Goal: Task Accomplishment & Management: Manage account settings

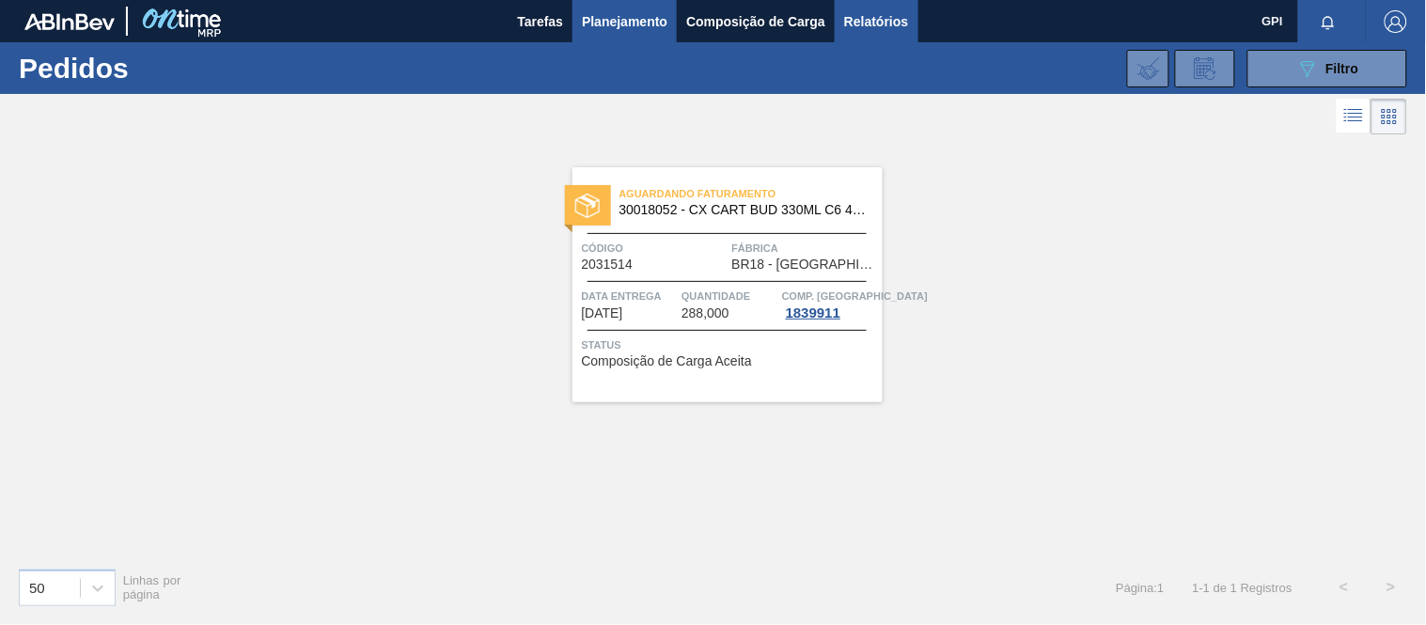
click at [871, 30] on span "Relatórios" at bounding box center [876, 21] width 64 height 23
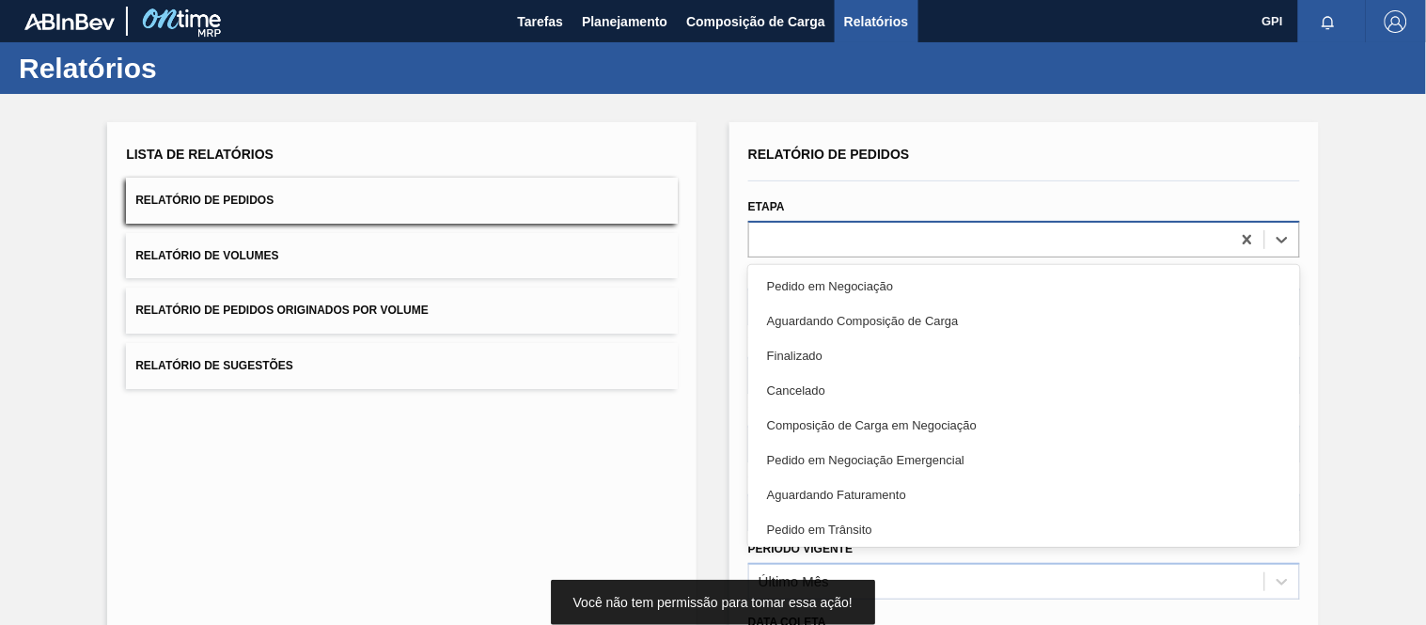
click at [782, 235] on div at bounding box center [989, 239] width 481 height 27
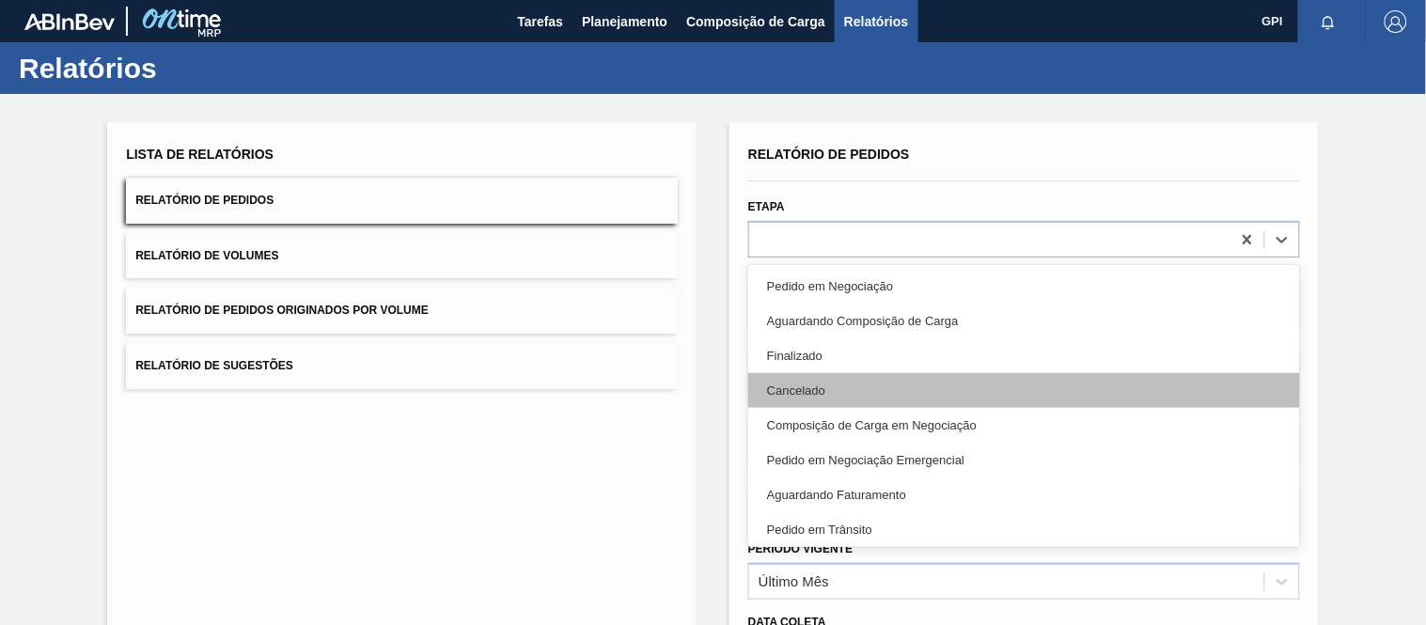
click at [801, 390] on div "Cancelado" at bounding box center [1024, 390] width 552 height 35
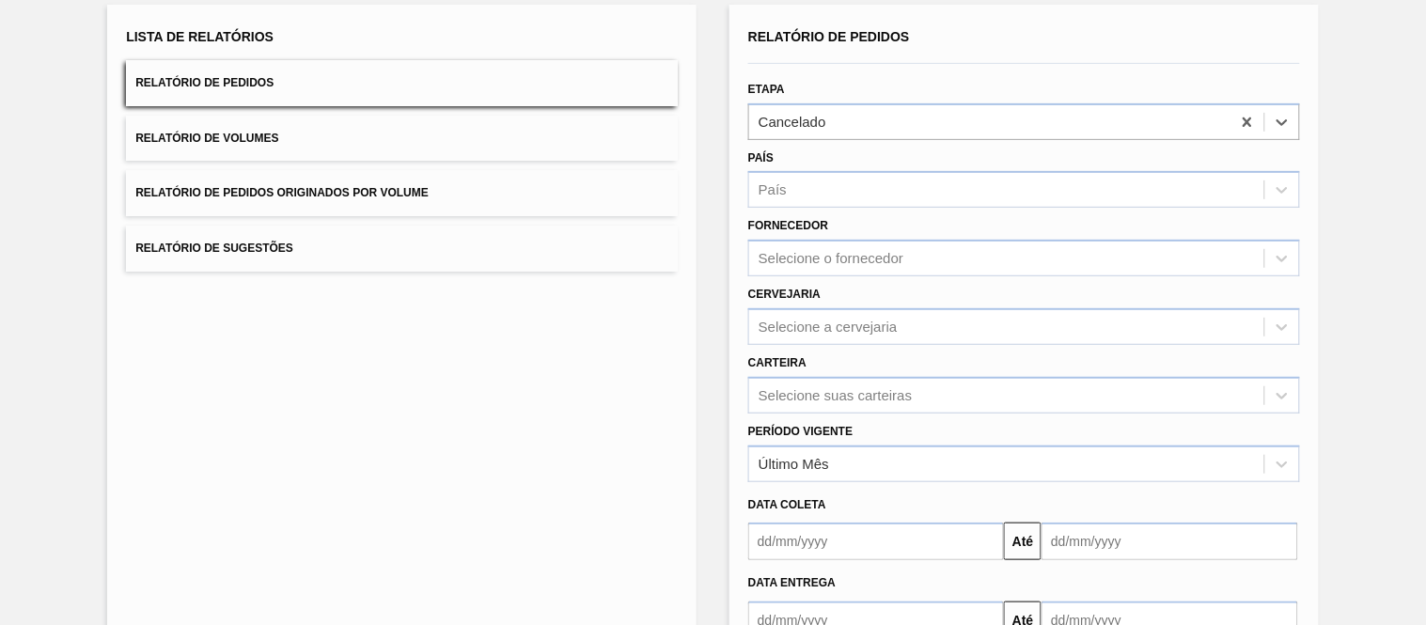
scroll to position [240, 0]
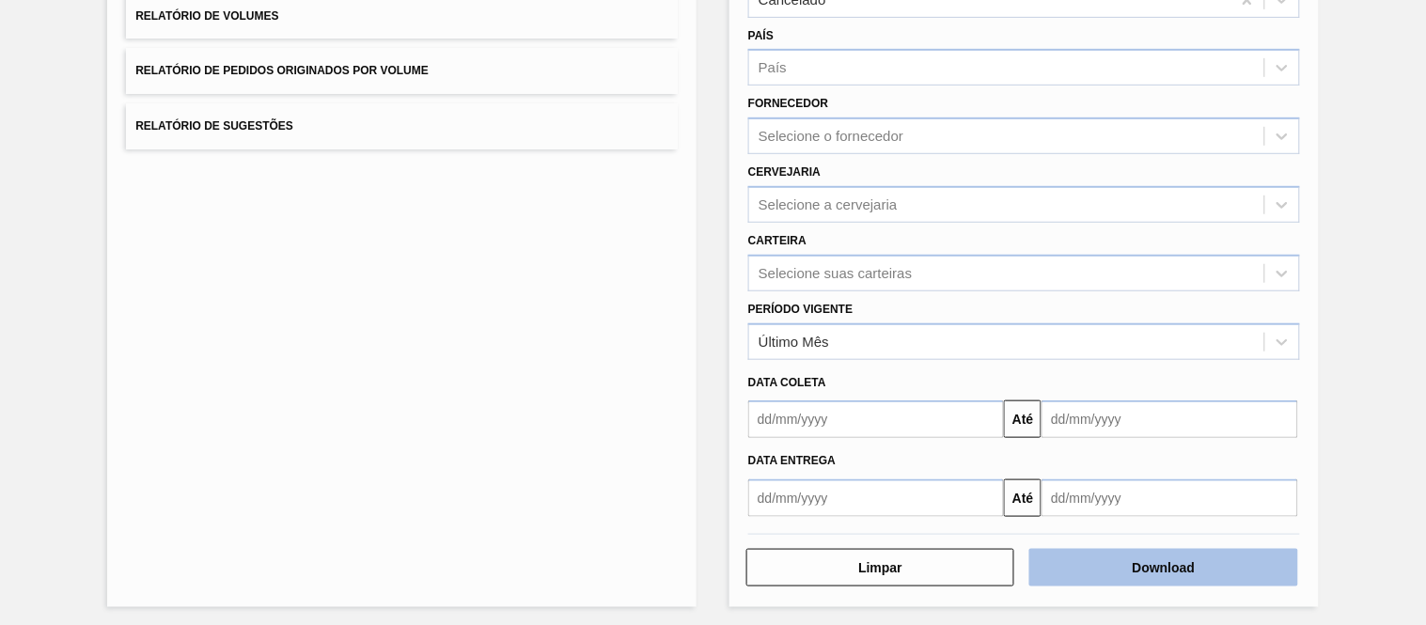
click at [1200, 559] on button "Download" at bounding box center [1163, 568] width 268 height 38
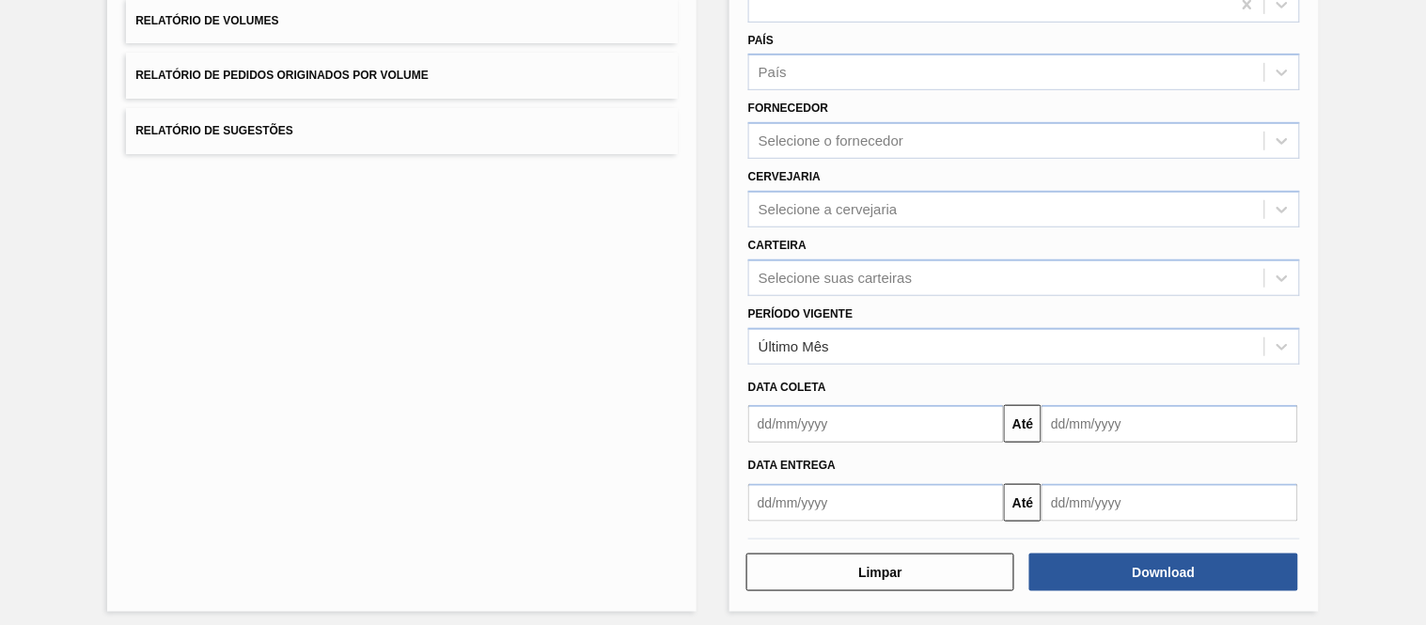
scroll to position [240, 0]
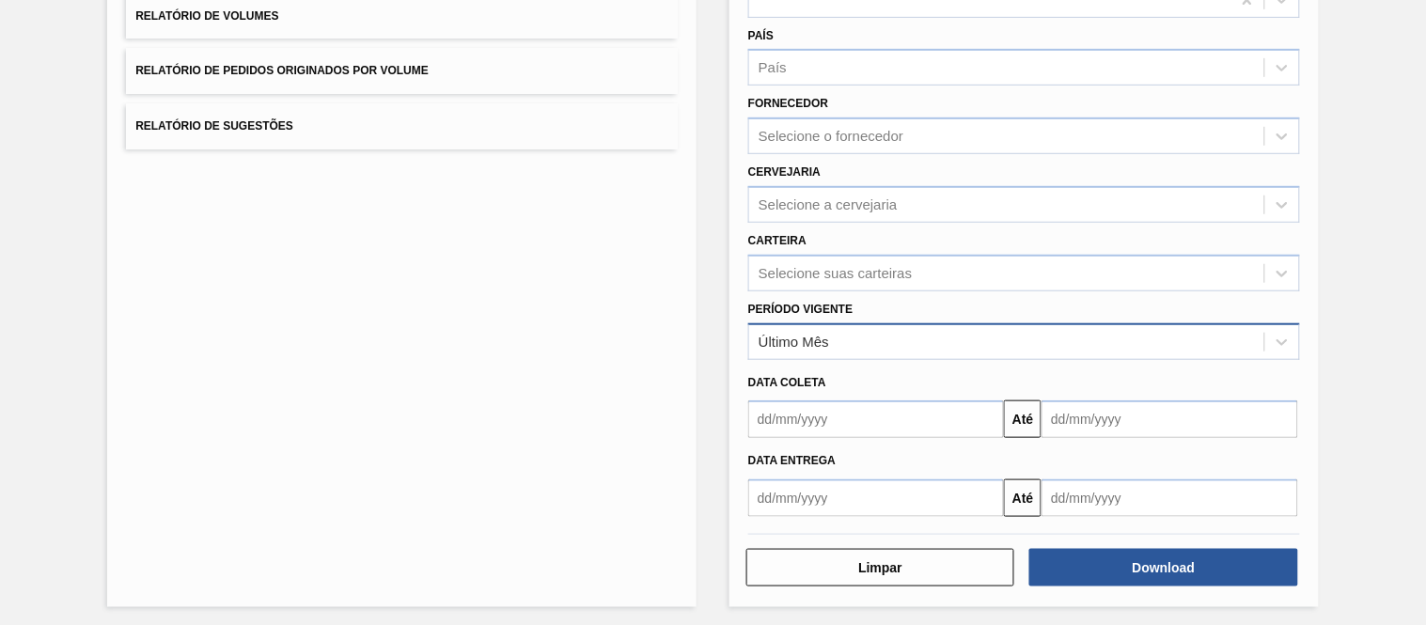
click at [867, 342] on div "Último Mês" at bounding box center [1006, 341] width 515 height 27
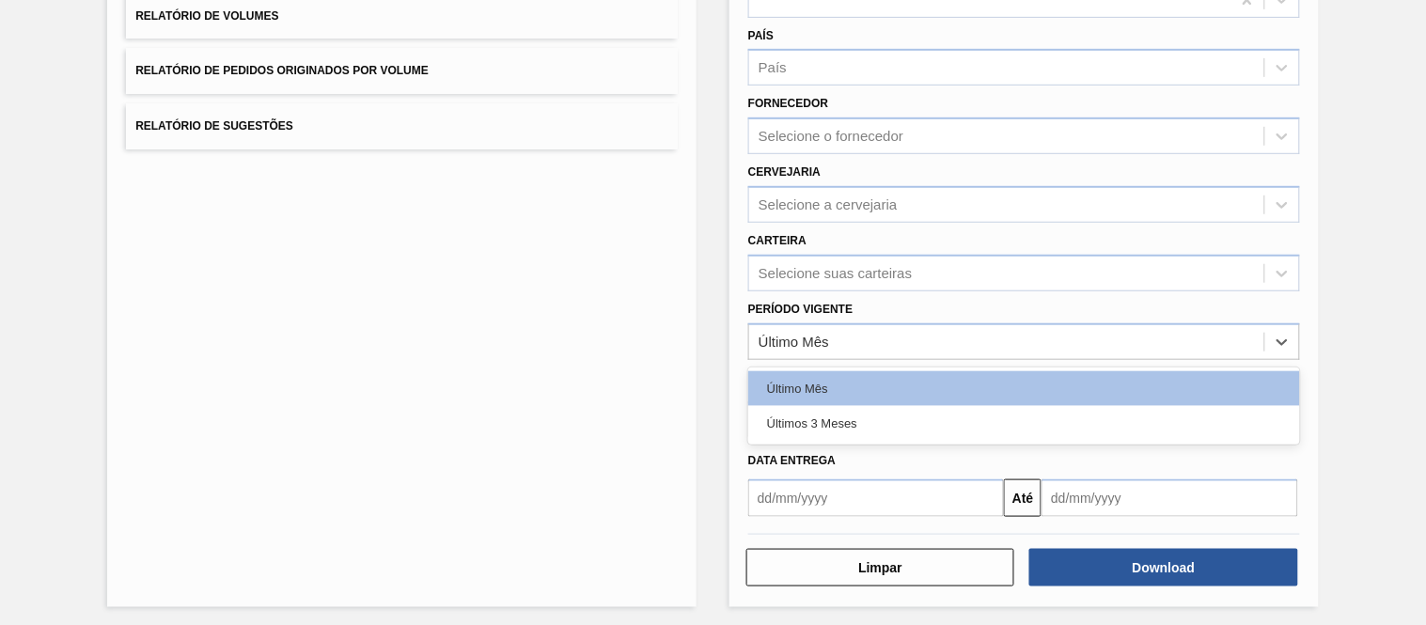
drag, startPoint x: 877, startPoint y: 415, endPoint x: 923, endPoint y: 446, distance: 55.0
click at [877, 415] on div "Últimos 3 Meses" at bounding box center [1024, 423] width 552 height 35
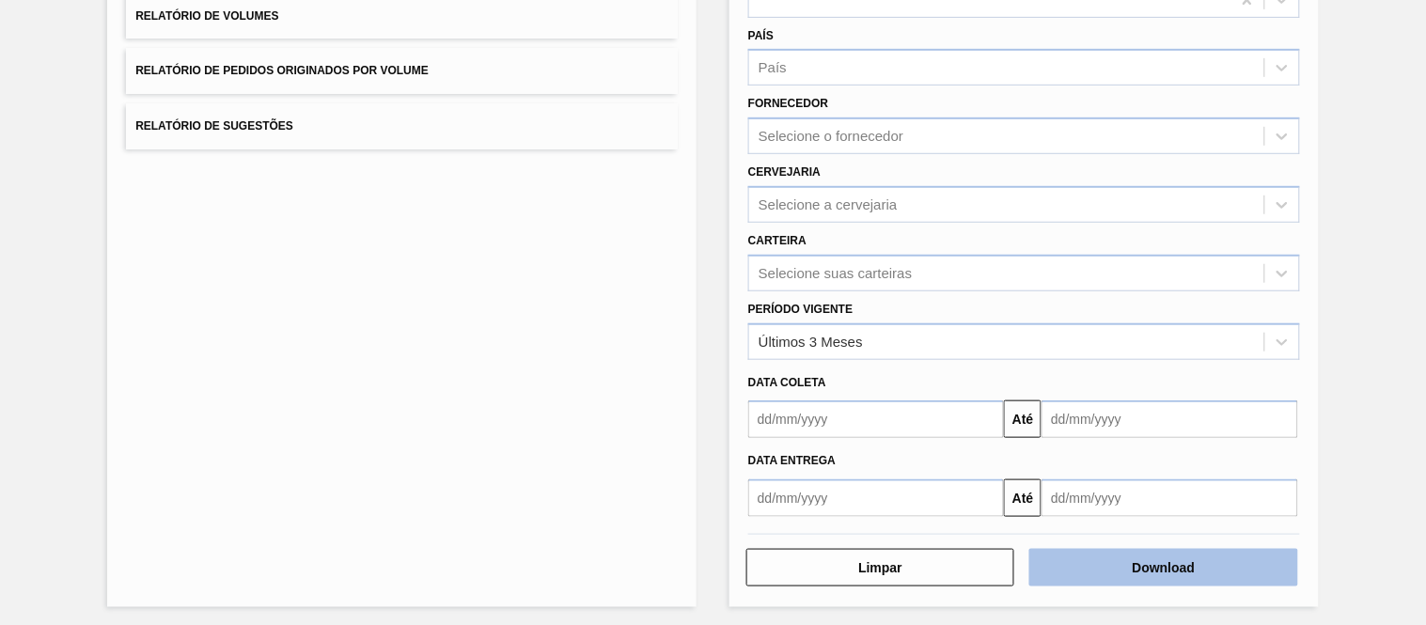
click at [1114, 569] on button "Download" at bounding box center [1163, 568] width 268 height 38
click at [1088, 550] on button "Download" at bounding box center [1163, 568] width 268 height 38
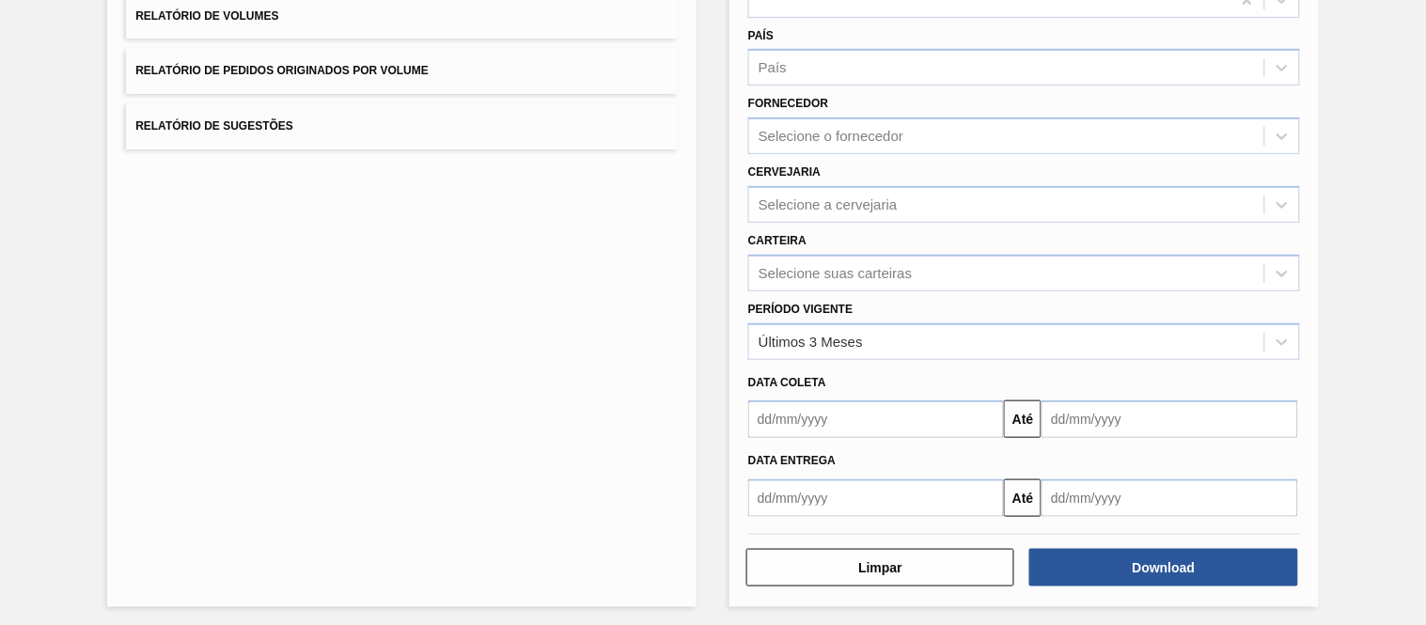
scroll to position [0, 0]
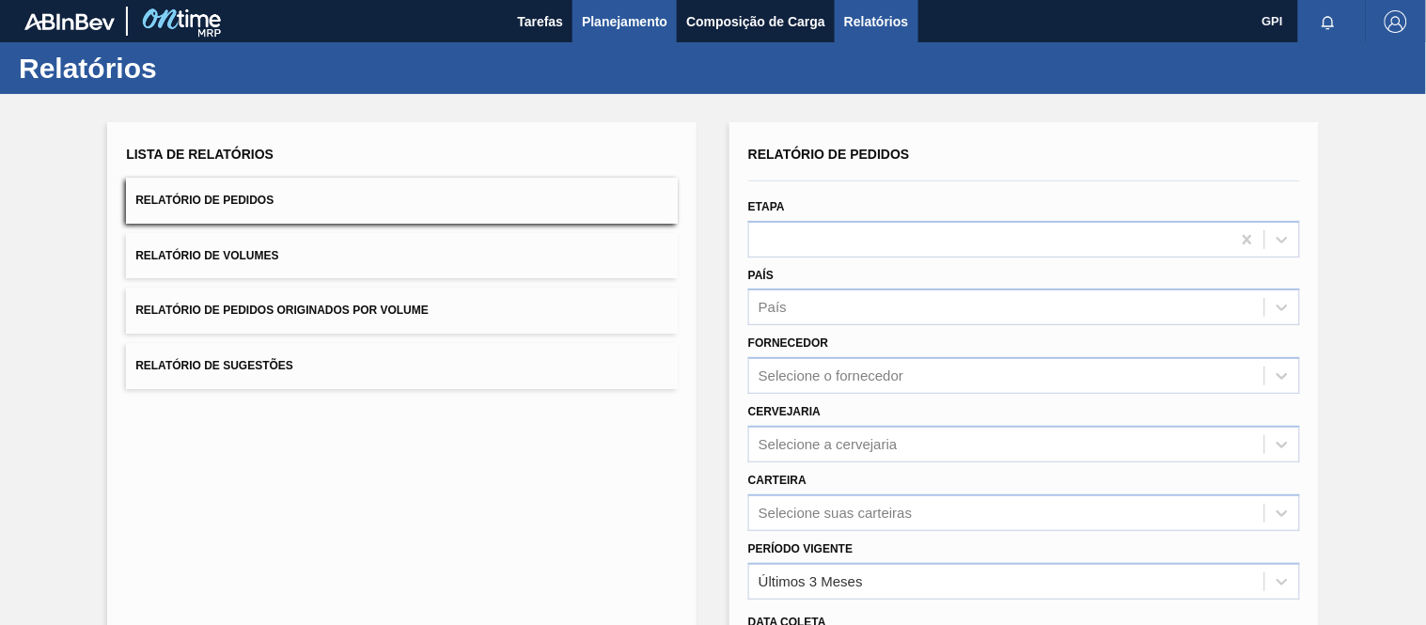
click at [609, 22] on span "Planejamento" at bounding box center [625, 21] width 86 height 23
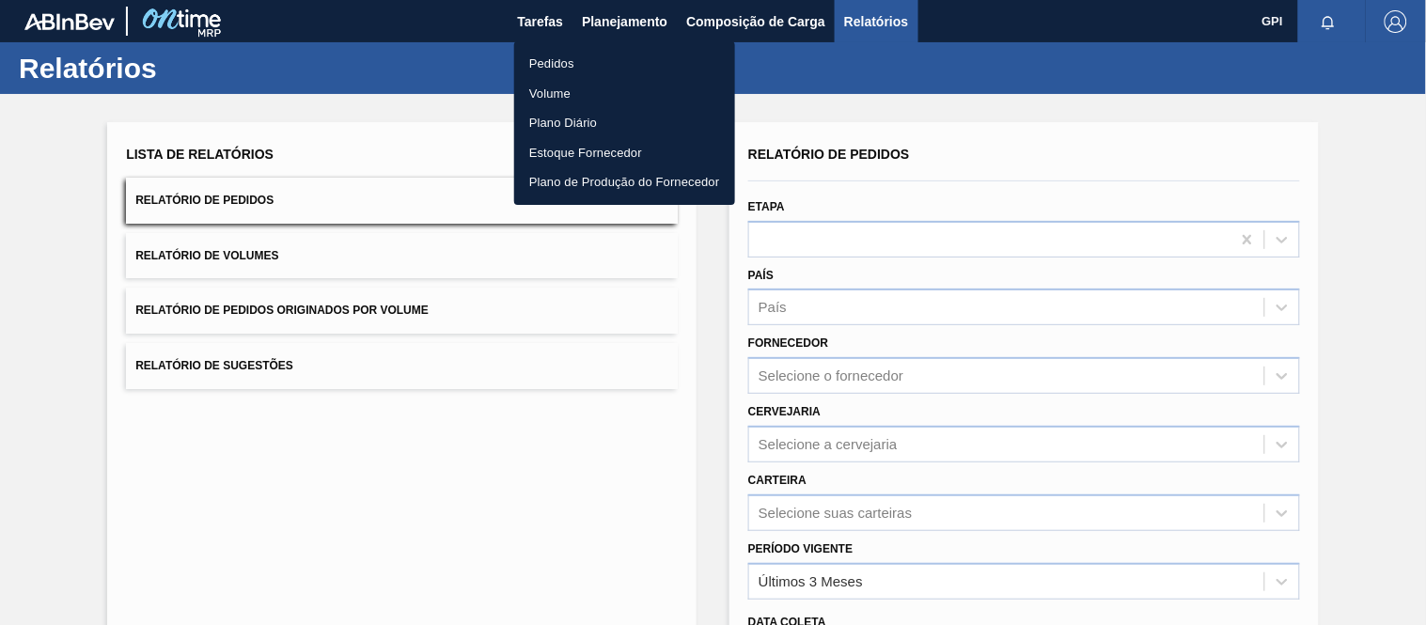
click at [551, 57] on li "Pedidos" at bounding box center [624, 64] width 221 height 30
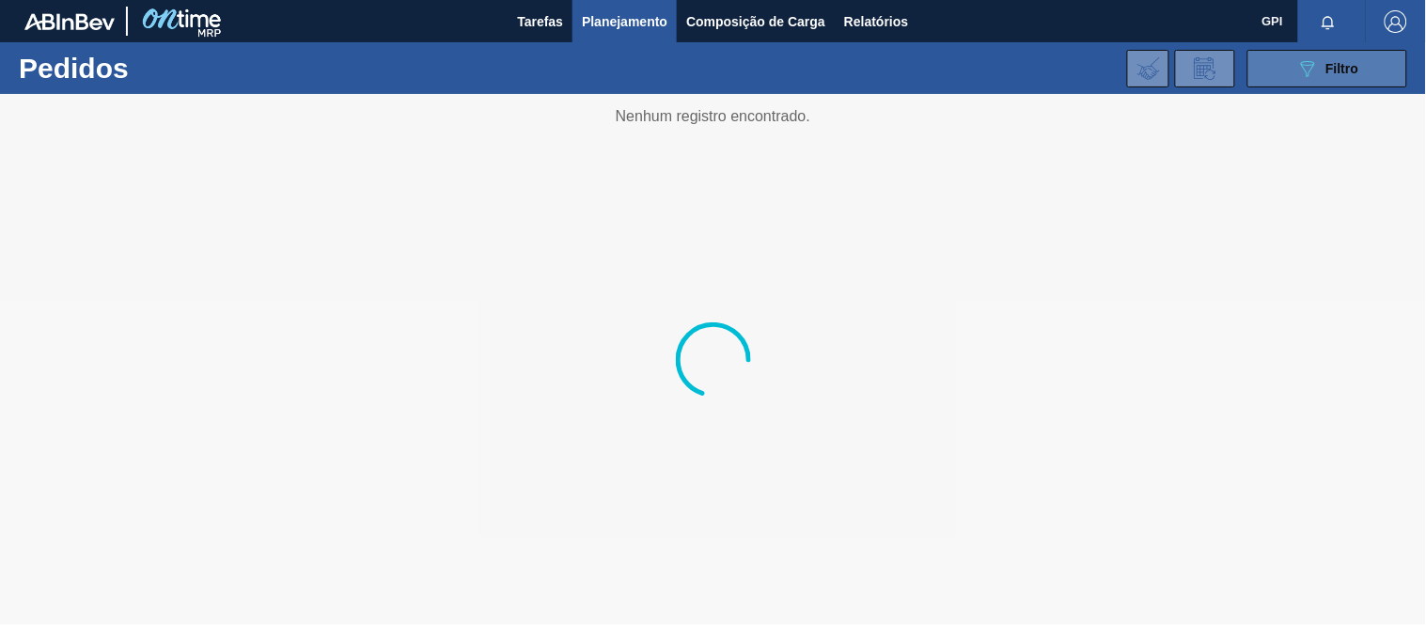
click at [1326, 62] on span "Filtro" at bounding box center [1342, 68] width 33 height 15
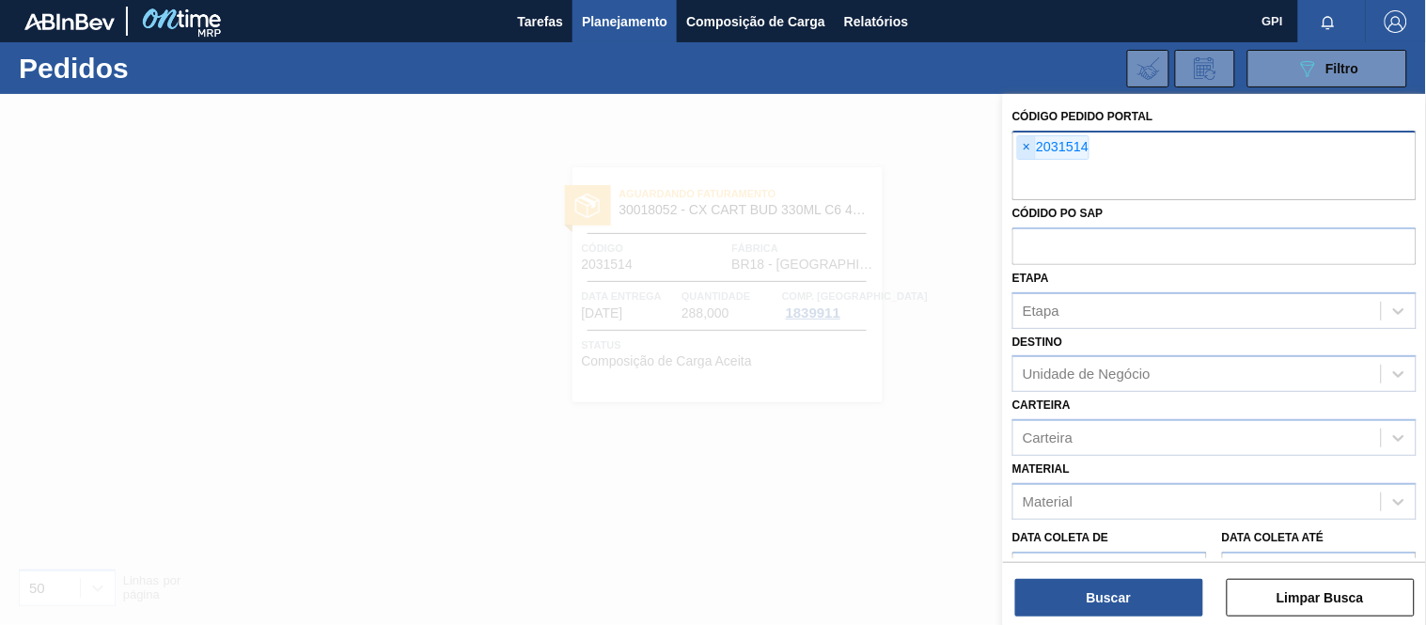
click at [1026, 143] on span "×" at bounding box center [1027, 147] width 18 height 23
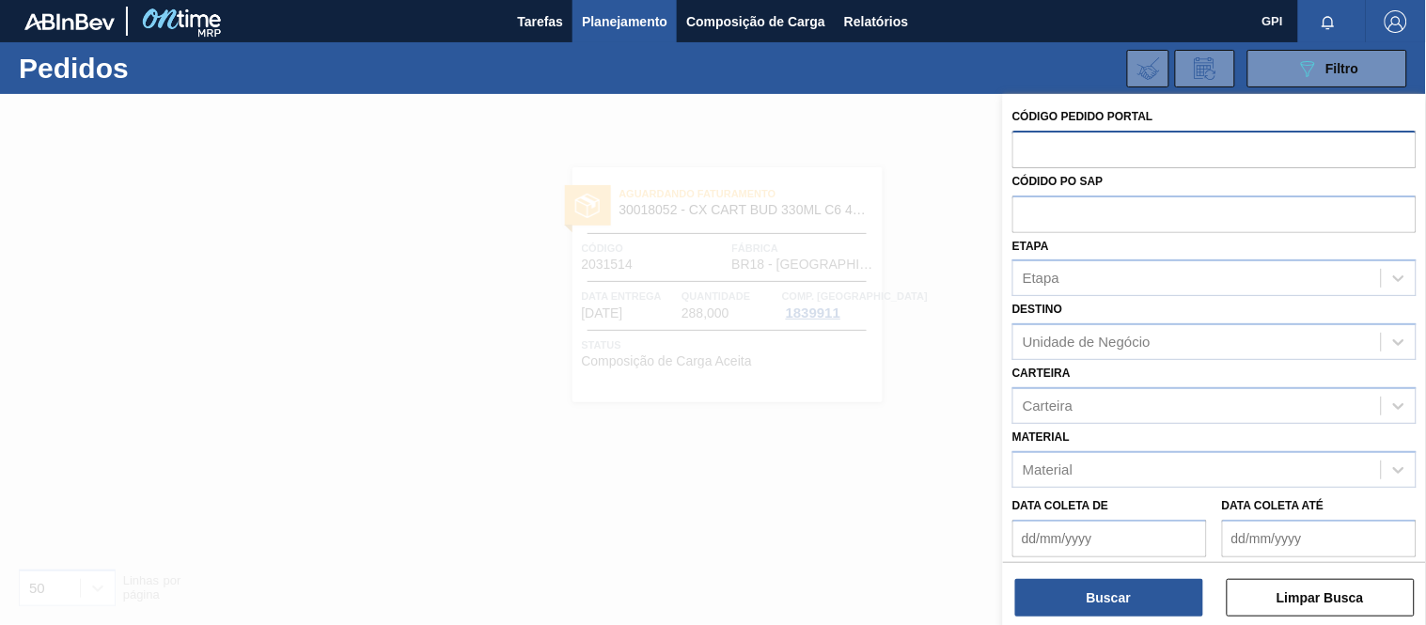
paste input "1995447"
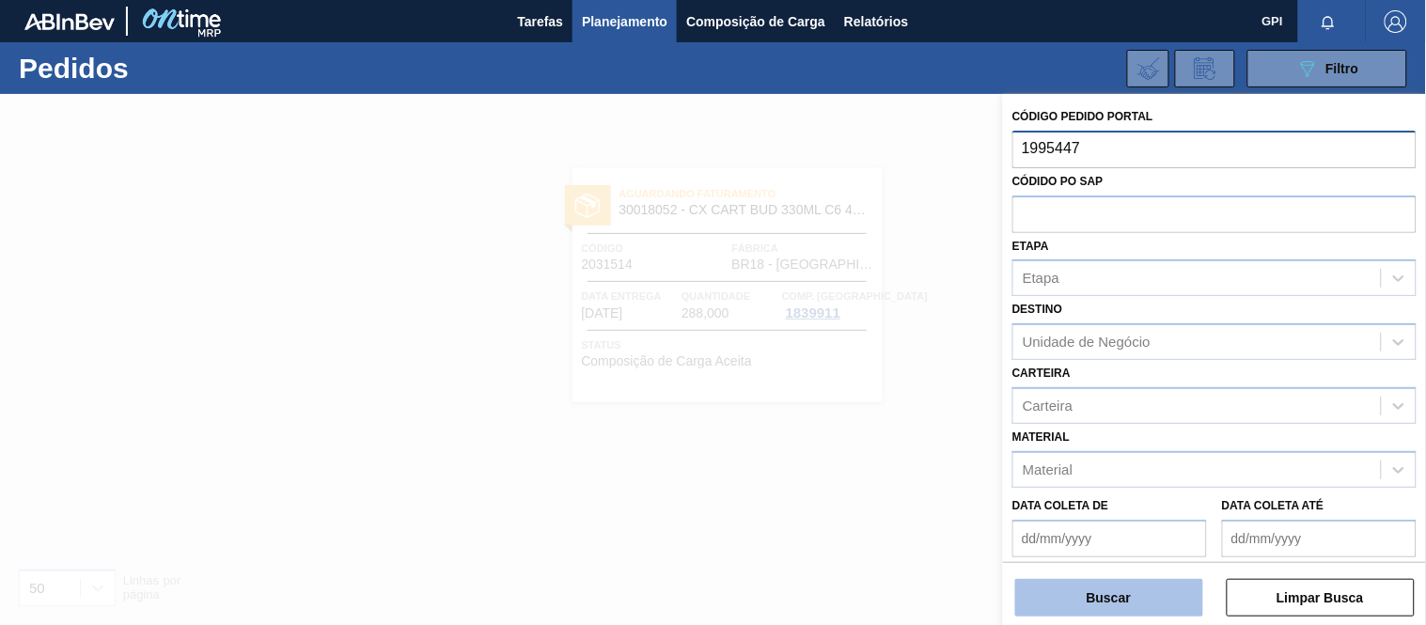
type input "1995447"
click at [1109, 611] on button "Buscar" at bounding box center [1109, 598] width 188 height 38
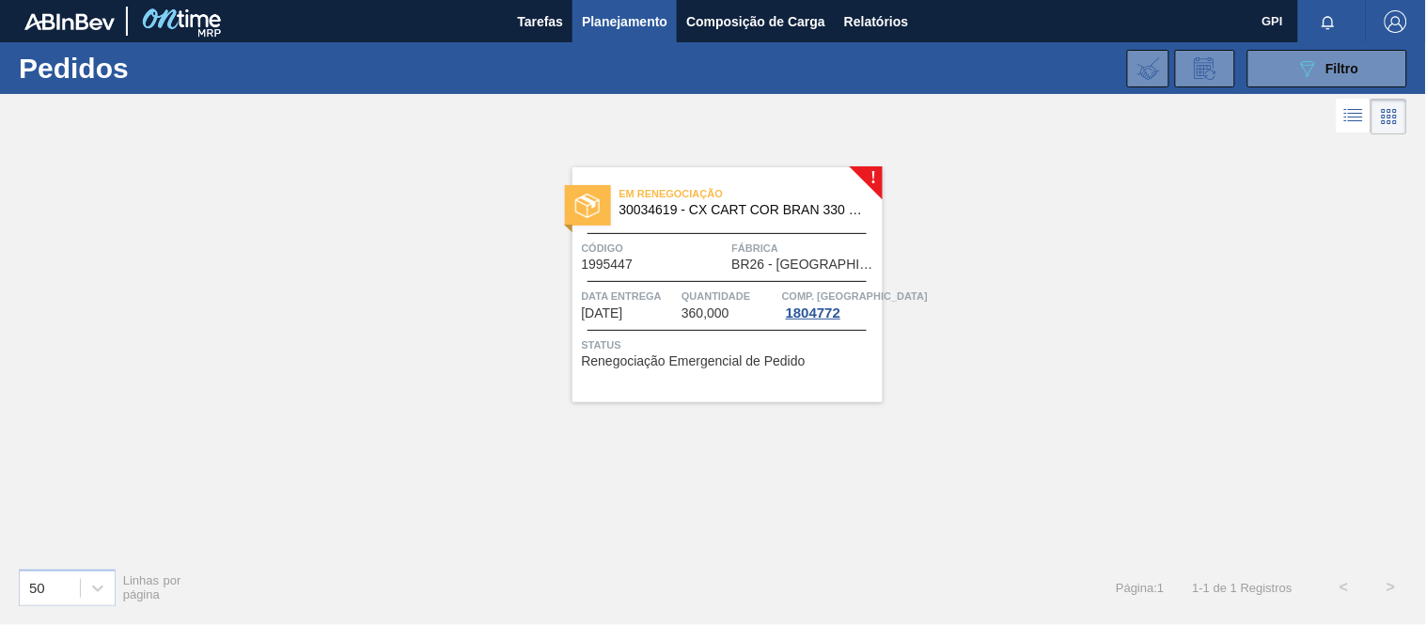
click at [647, 223] on div "Em renegociação 30034619 - CX CART COR BRAN 330 C6 298G CENT" at bounding box center [727, 202] width 310 height 42
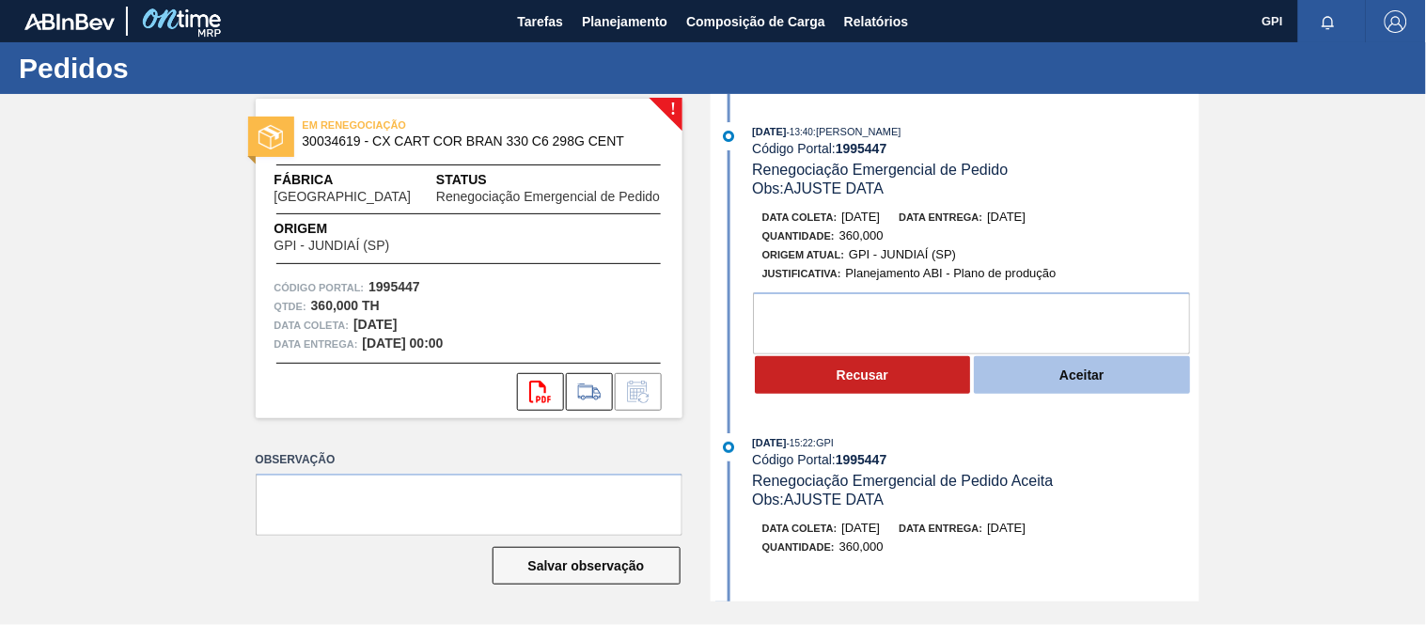
click at [1026, 389] on button "Aceitar" at bounding box center [1082, 375] width 216 height 38
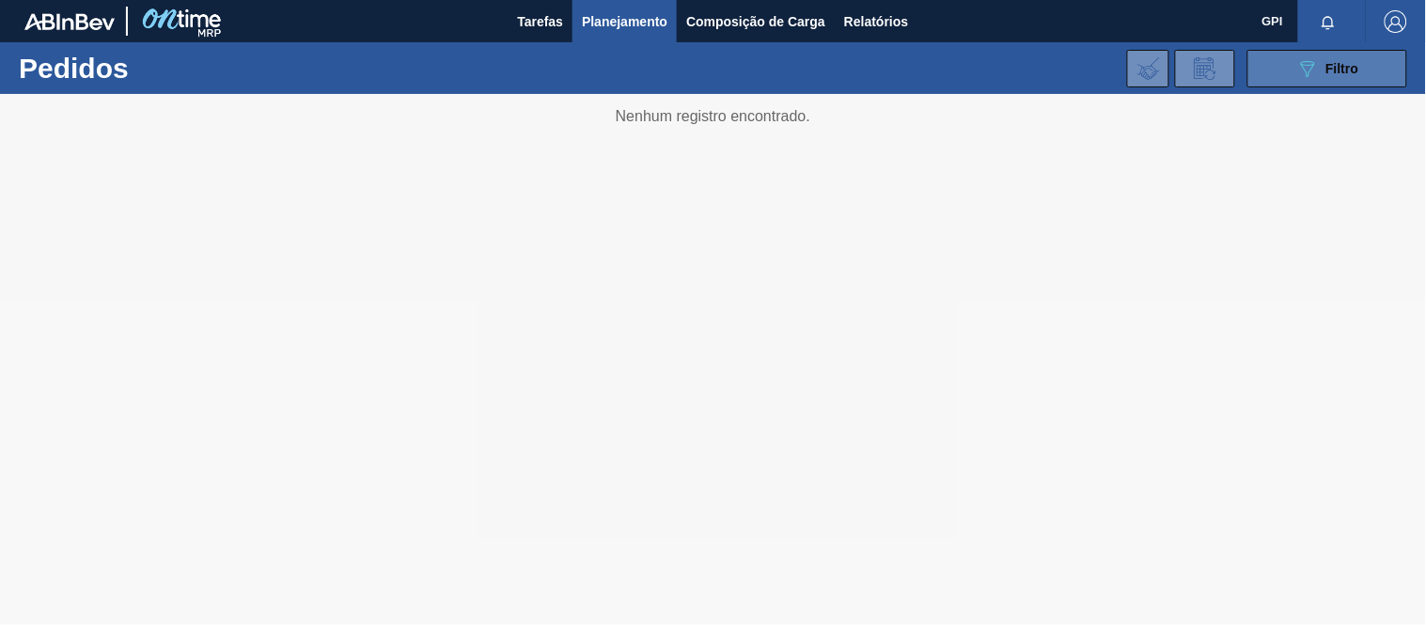
click at [1297, 75] on icon "089F7B8B-B2A5-4AFE-B5C0-19BA573D28AC" at bounding box center [1307, 68] width 23 height 23
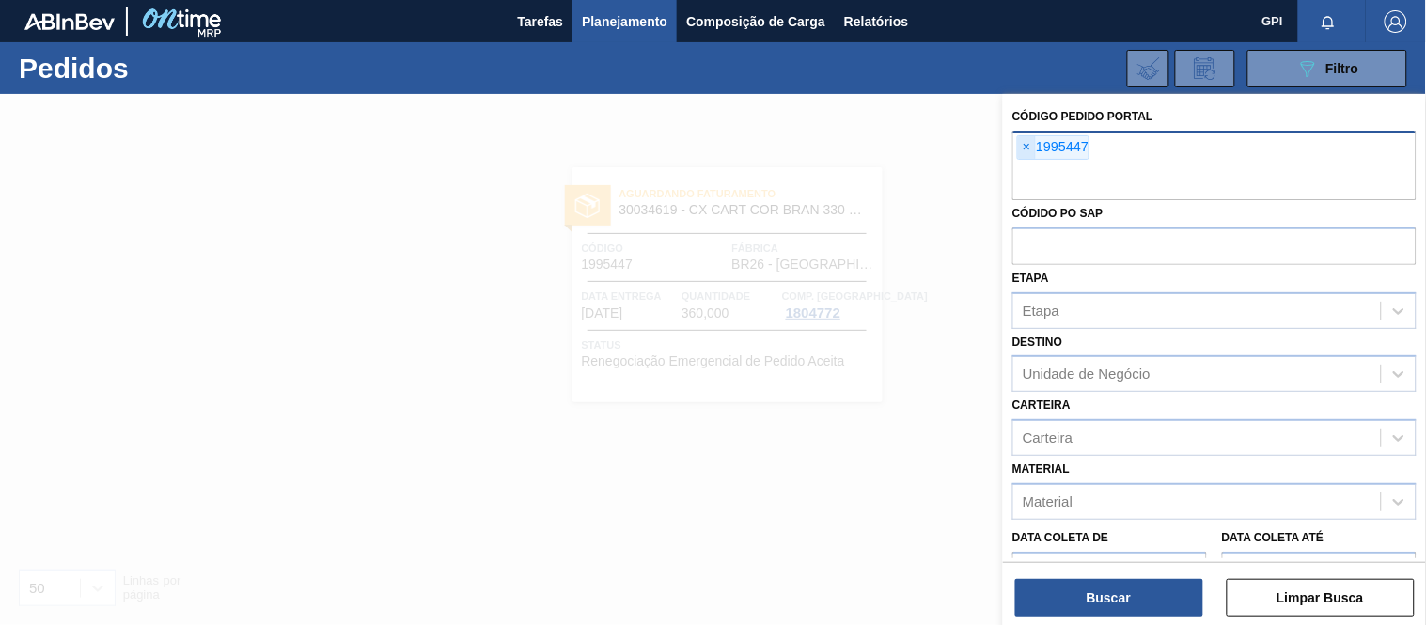
click at [1022, 141] on span "×" at bounding box center [1027, 147] width 18 height 23
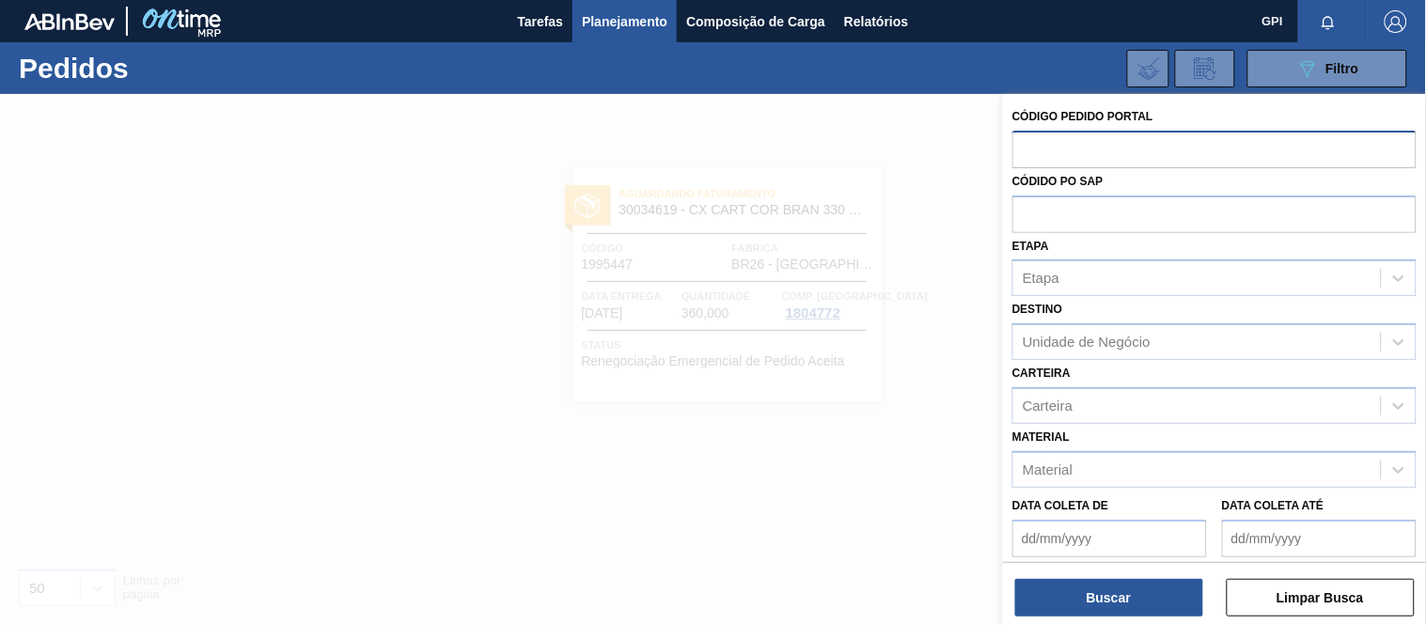
paste input "2033335"
type input "2033335"
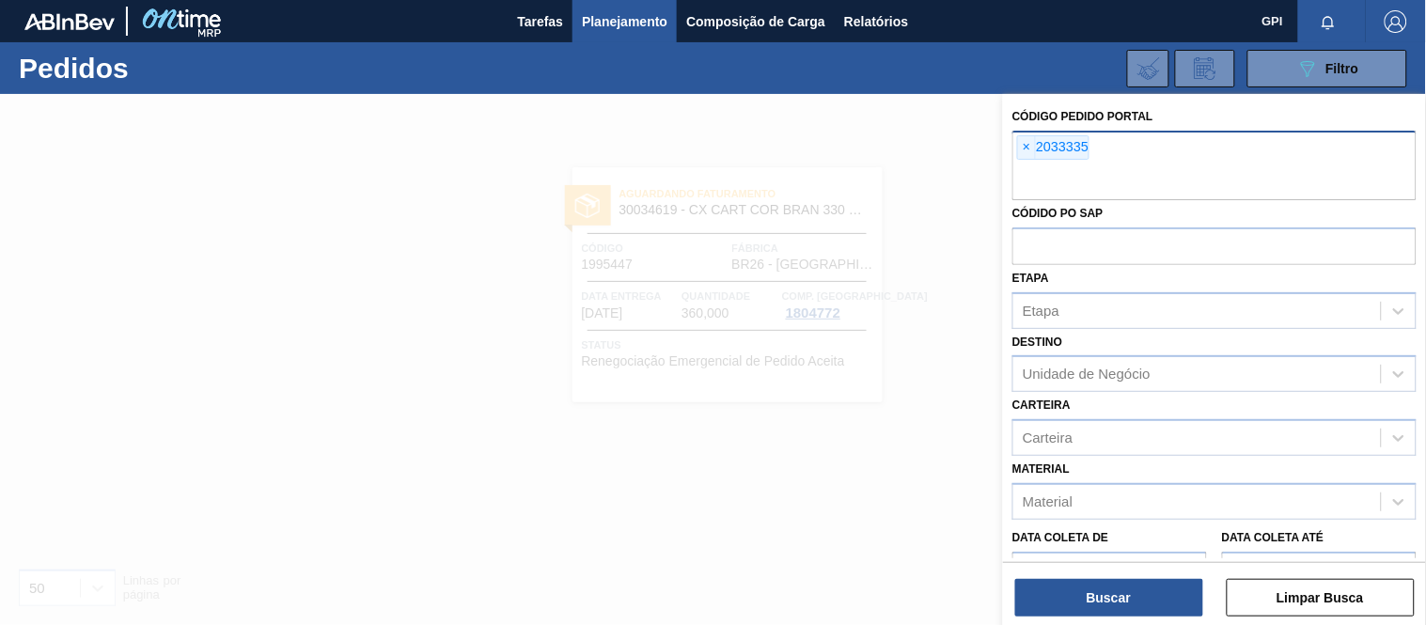
click at [1182, 186] on input "text" at bounding box center [1214, 182] width 404 height 36
paste input "2031528"
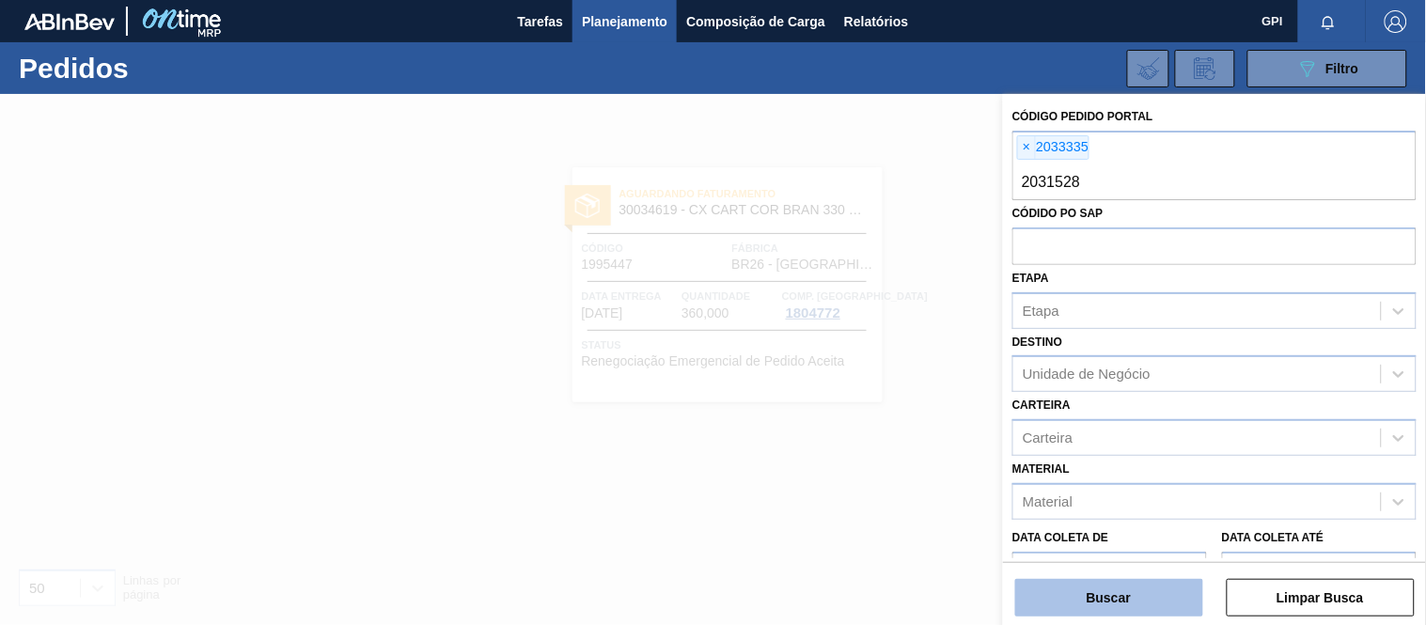
type input "2031528"
click at [1116, 593] on button "Buscar" at bounding box center [1109, 598] width 188 height 38
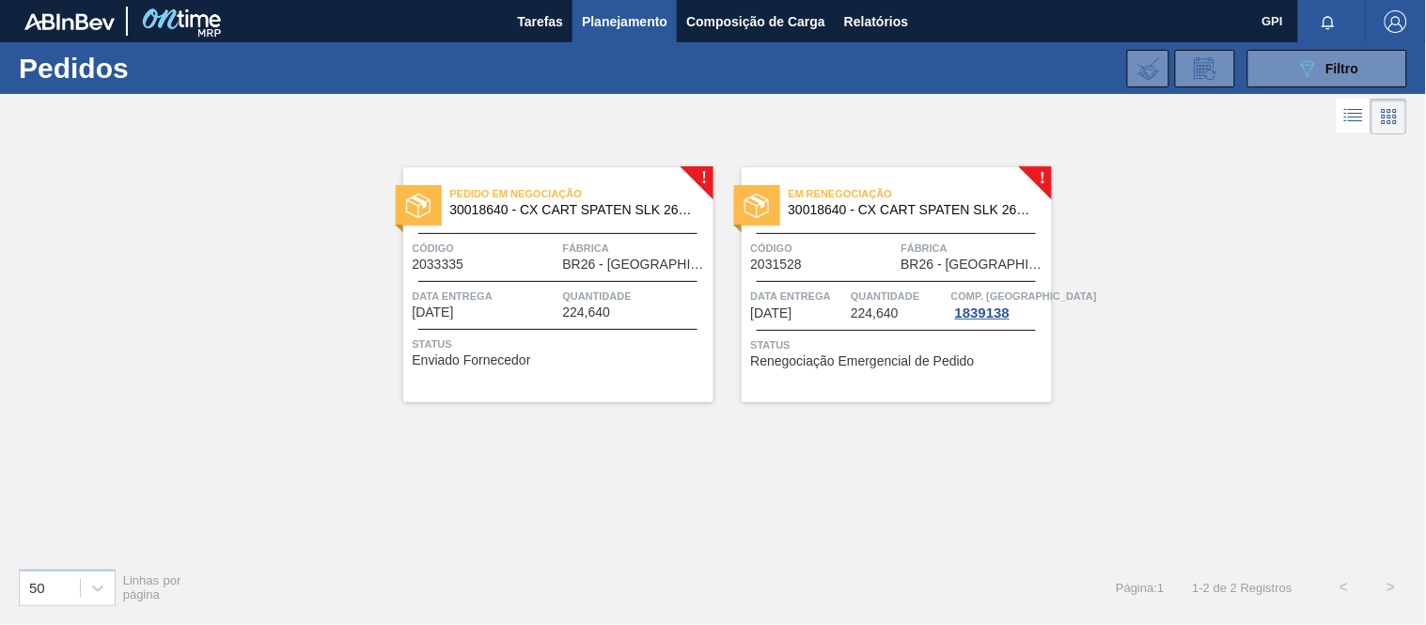
click at [856, 230] on div "Em renegociação 30018640 - CX CART SPATEN SLK 269C8 429 276G Código 2031528 Fáb…" at bounding box center [897, 284] width 310 height 235
click at [539, 246] on span "Código" at bounding box center [486, 248] width 146 height 19
click at [478, 293] on span "Data entrega" at bounding box center [486, 296] width 146 height 19
click at [635, 341] on span "Status" at bounding box center [561, 344] width 296 height 19
click at [876, 267] on div "Código 2031528" at bounding box center [824, 255] width 146 height 33
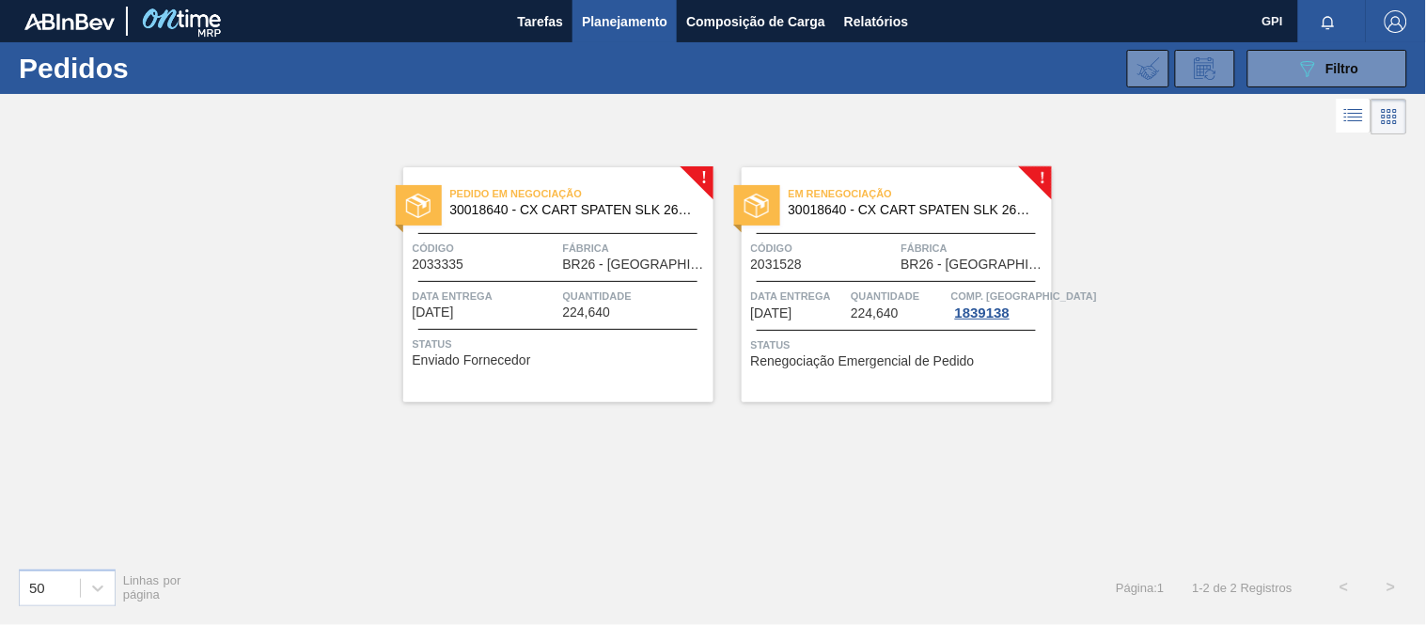
click at [599, 281] on div at bounding box center [557, 281] width 279 height 1
click at [815, 342] on span "Status" at bounding box center [899, 345] width 296 height 19
click at [838, 275] on div "Em renegociação 30018640 - CX CART SPATEN SLK 269C8 429 276G Código 2031528 Fáb…" at bounding box center [897, 284] width 310 height 235
